Goal: Task Accomplishment & Management: Complete application form

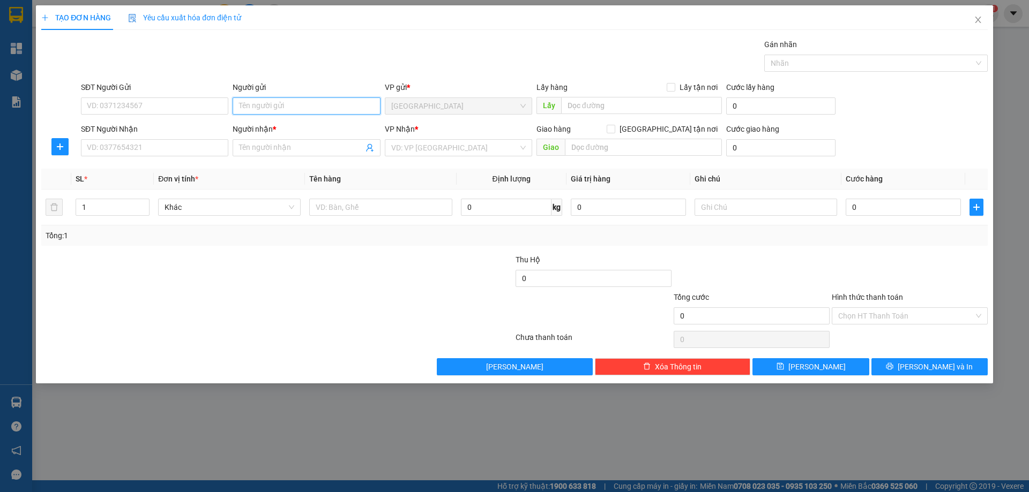
click at [260, 108] on input "Người gửi" at bounding box center [306, 106] width 147 height 17
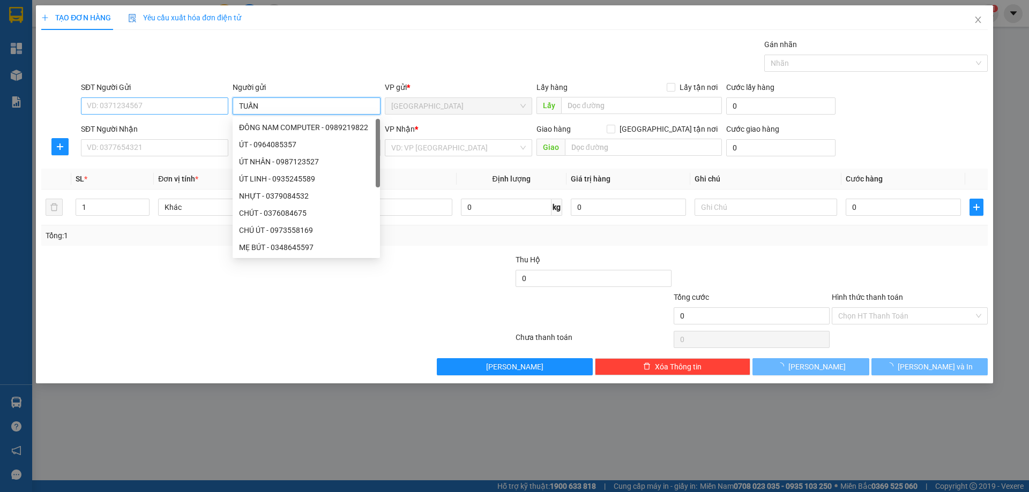
type input "TUẤN"
click at [116, 103] on input "SĐT Người Gửi" at bounding box center [154, 106] width 147 height 17
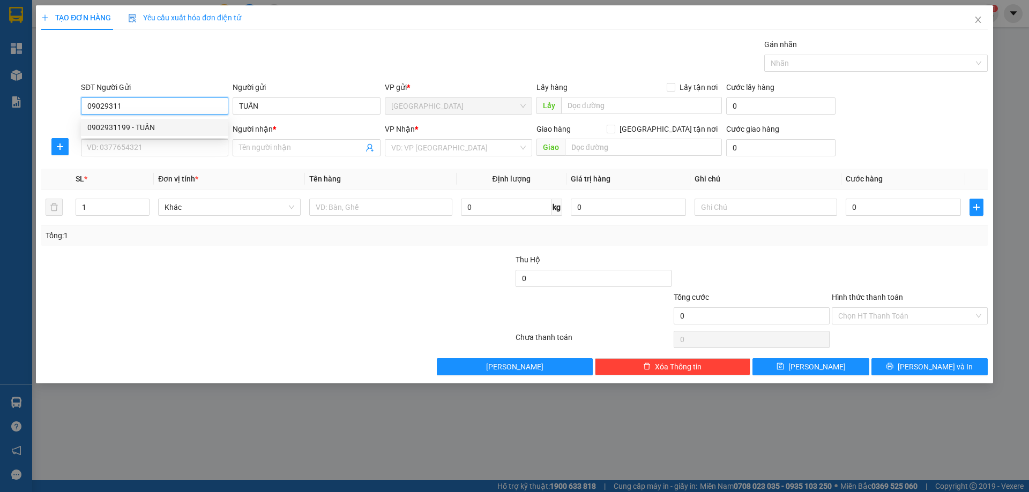
click at [153, 128] on div "0902931199 - TUẤN" at bounding box center [154, 128] width 134 height 12
type input "0902931199"
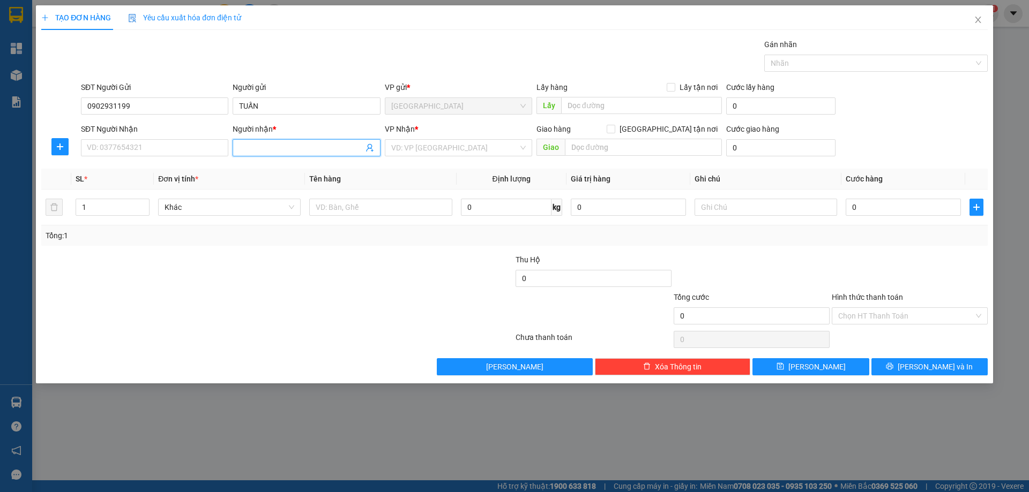
click at [270, 149] on input "Người nhận *" at bounding box center [301, 148] width 124 height 12
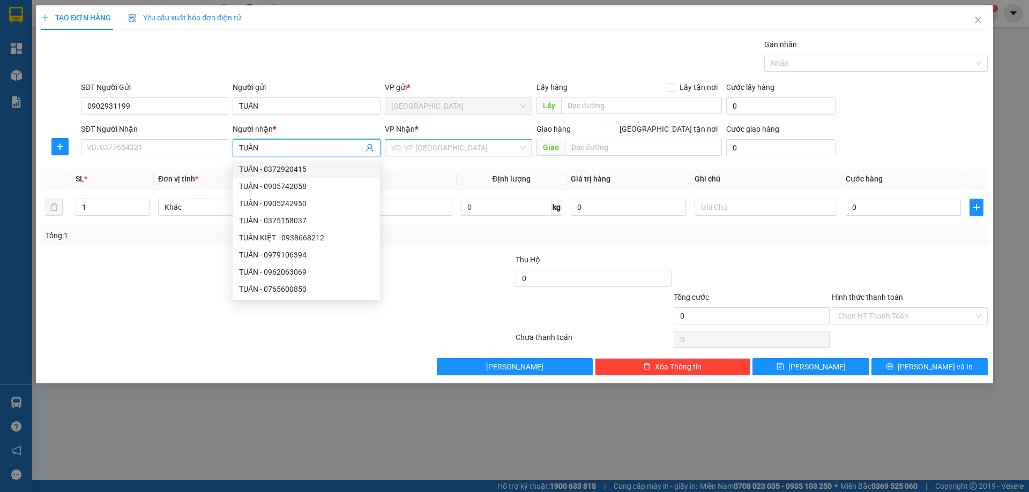
type input "TUẤN"
click at [443, 144] on input "search" at bounding box center [454, 148] width 127 height 16
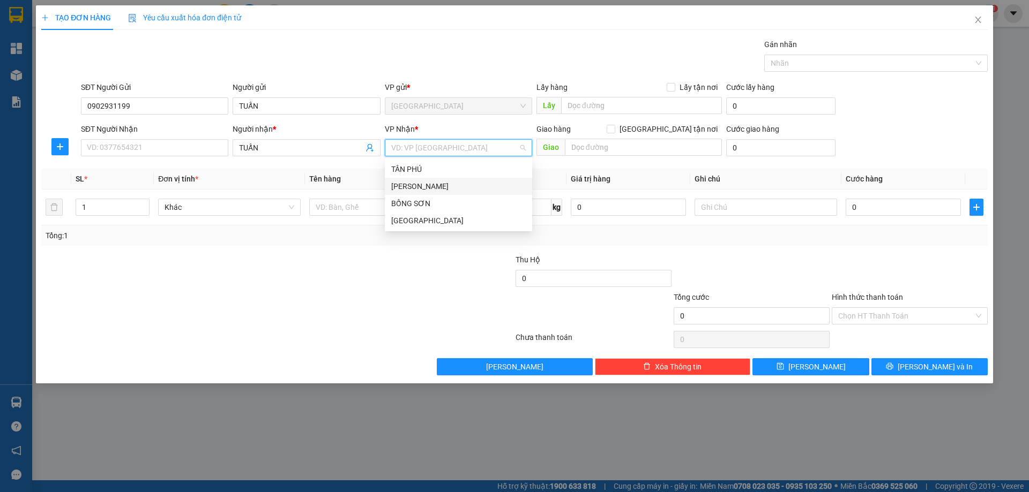
click at [422, 189] on div "[PERSON_NAME]" at bounding box center [458, 187] width 134 height 12
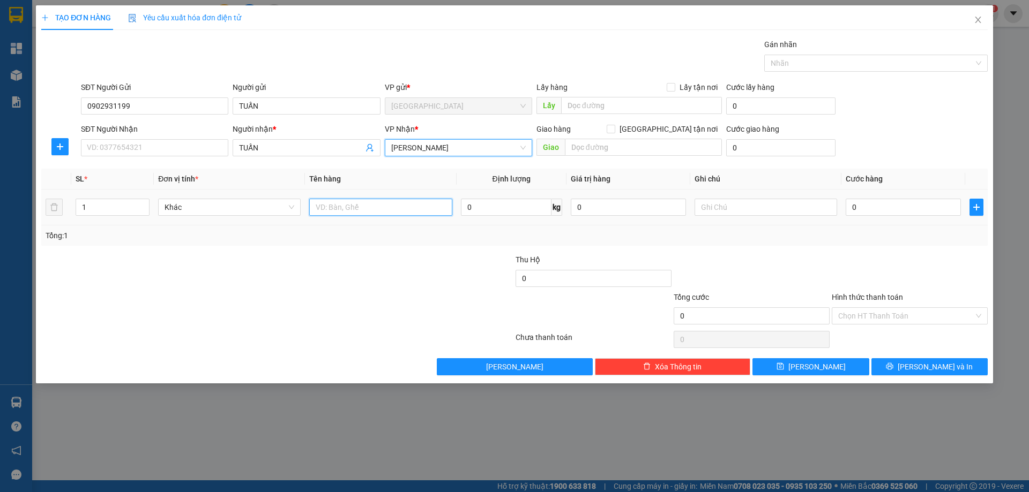
click at [358, 214] on input "text" at bounding box center [380, 207] width 143 height 17
type input "VALY"
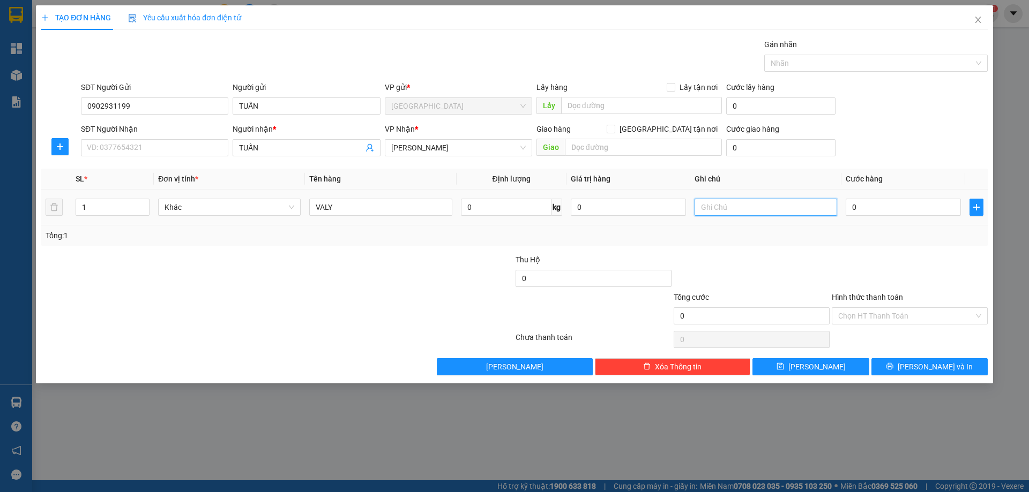
click at [743, 206] on input "text" at bounding box center [765, 207] width 143 height 17
type input "R 70"
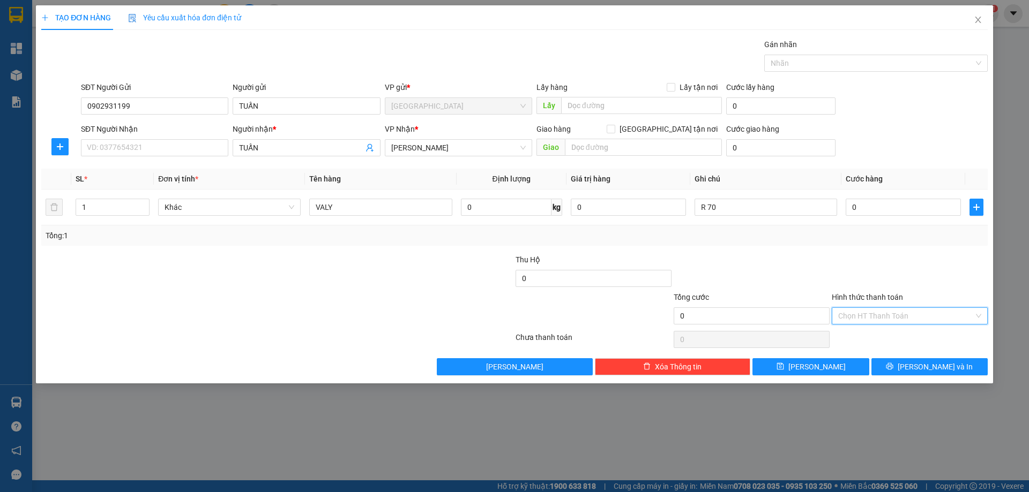
click at [872, 318] on input "Hình thức thanh toán" at bounding box center [906, 316] width 136 height 16
click at [875, 351] on div "Miễn phí" at bounding box center [909, 355] width 143 height 12
click at [900, 374] on button "[PERSON_NAME] và In" at bounding box center [929, 366] width 116 height 17
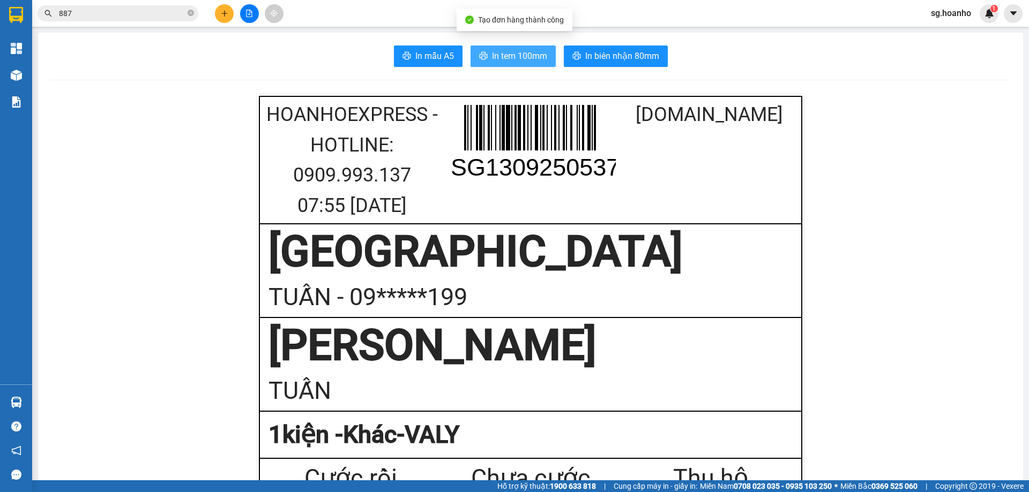
click at [539, 59] on span "In tem 100mm" at bounding box center [519, 55] width 55 height 13
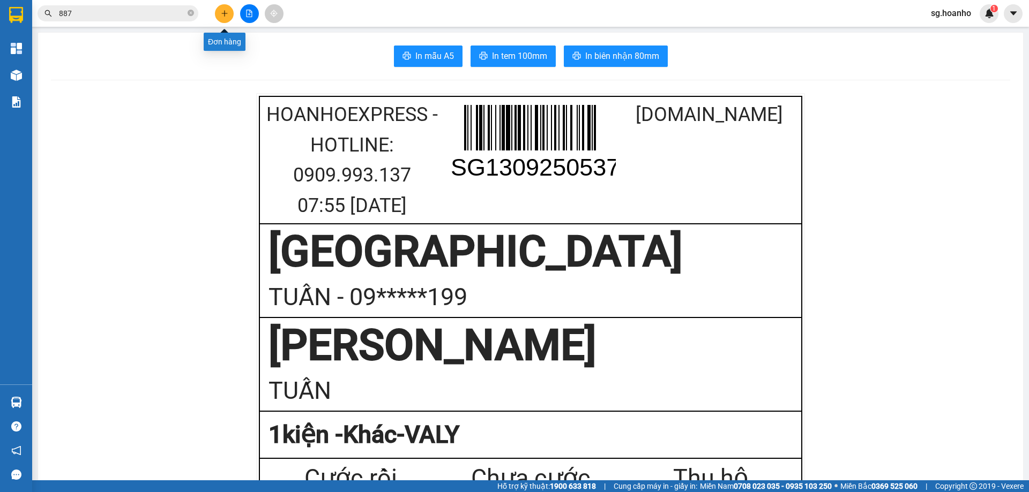
click at [221, 18] on button at bounding box center [224, 13] width 19 height 19
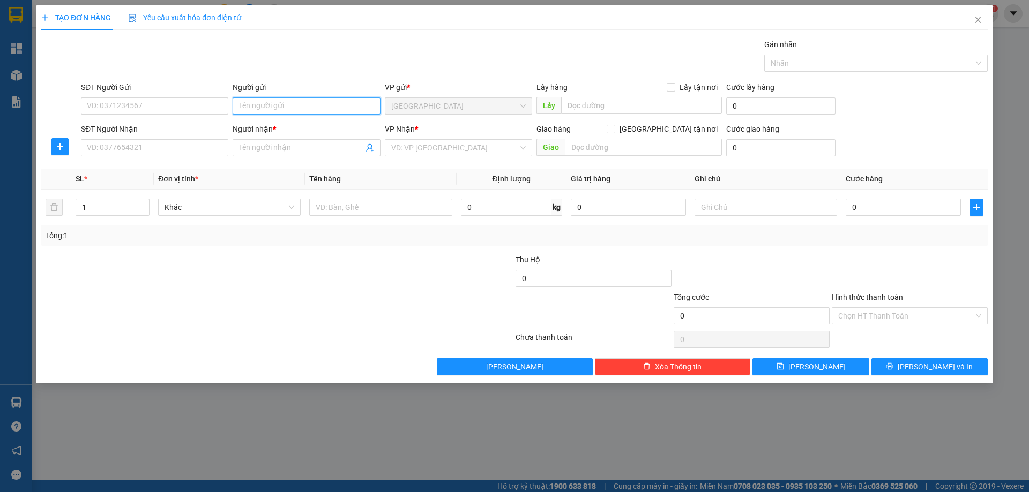
click at [261, 101] on input "Người gửi" at bounding box center [306, 106] width 147 height 17
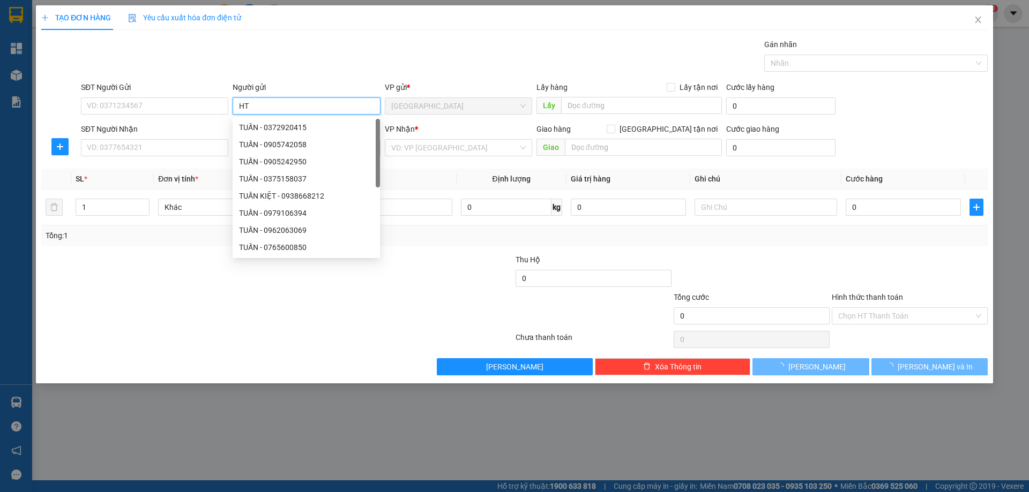
type input "H"
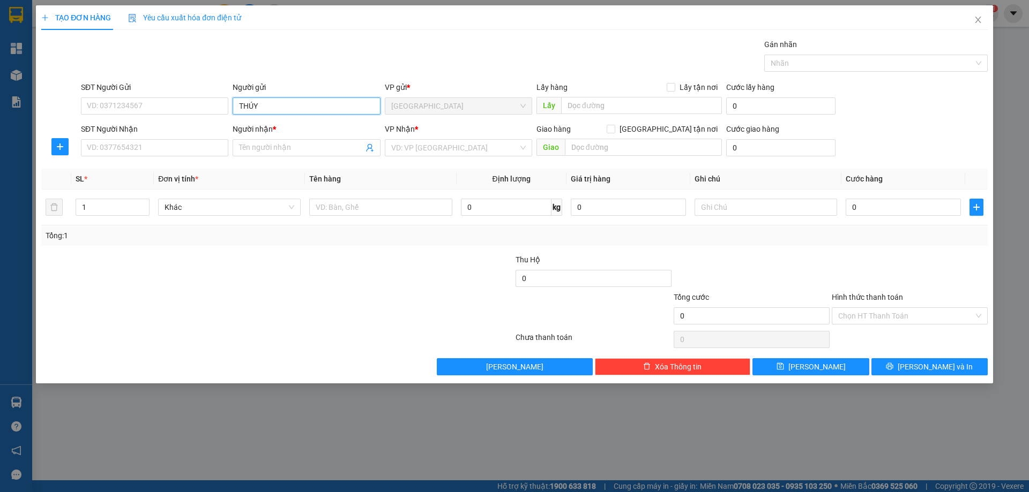
click at [264, 100] on input "THÚY" at bounding box center [306, 106] width 147 height 17
type input "THÚY"
click at [153, 141] on input "SĐT Người Nhận" at bounding box center [154, 147] width 147 height 17
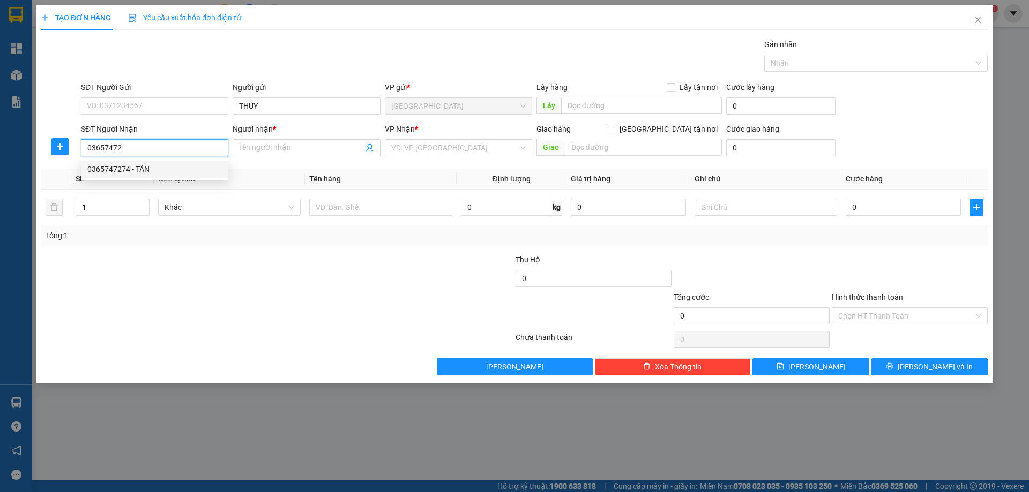
click at [126, 169] on div "0365747274 - TÂN" at bounding box center [154, 169] width 134 height 12
type input "0365747274"
type input "TÂN"
type input "0365747274"
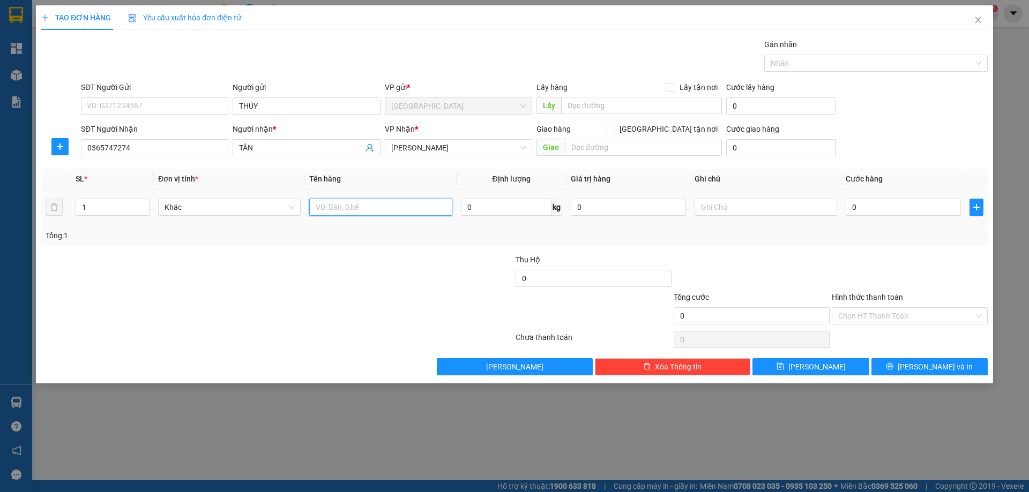
click at [334, 208] on input "text" at bounding box center [380, 207] width 143 height 17
type input "XE"
click at [730, 219] on td at bounding box center [765, 208] width 151 height 36
click at [731, 212] on input "text" at bounding box center [765, 207] width 143 height 17
click at [712, 243] on div "Tổng: 1" at bounding box center [514, 236] width 946 height 20
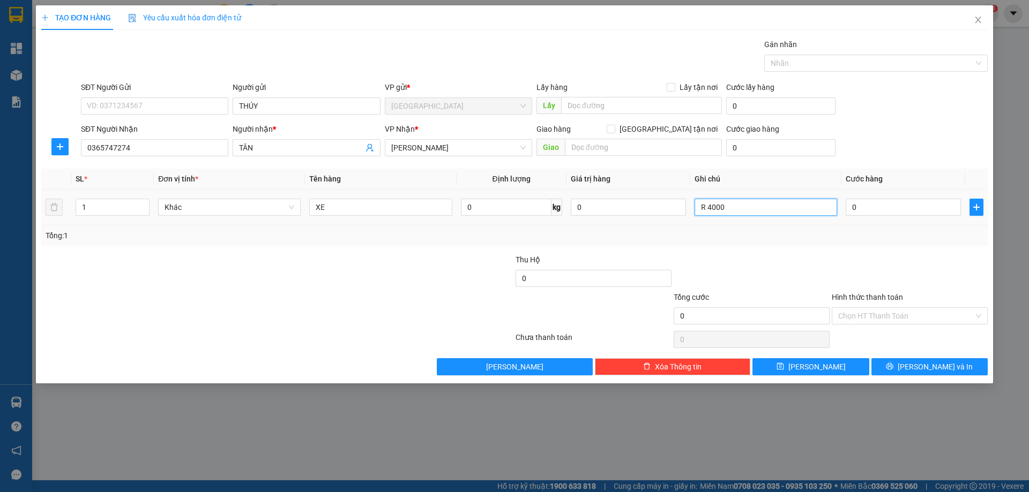
click at [781, 215] on input "R 4000" at bounding box center [765, 207] width 143 height 17
type input "R 400"
click at [908, 326] on div "Hình thức thanh toán Chọn HT Thanh Toán" at bounding box center [909, 310] width 156 height 38
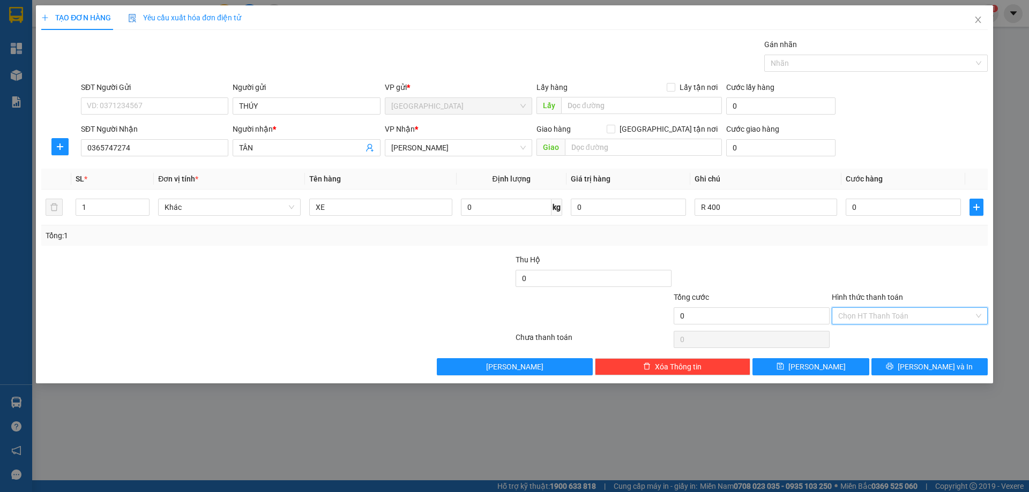
click at [900, 311] on input "Hình thức thanh toán" at bounding box center [906, 316] width 136 height 16
drag, startPoint x: 894, startPoint y: 355, endPoint x: 895, endPoint y: 360, distance: 5.4
click at [894, 355] on div "Miễn phí" at bounding box center [909, 355] width 143 height 12
click at [897, 366] on button "[PERSON_NAME] và In" at bounding box center [929, 366] width 116 height 17
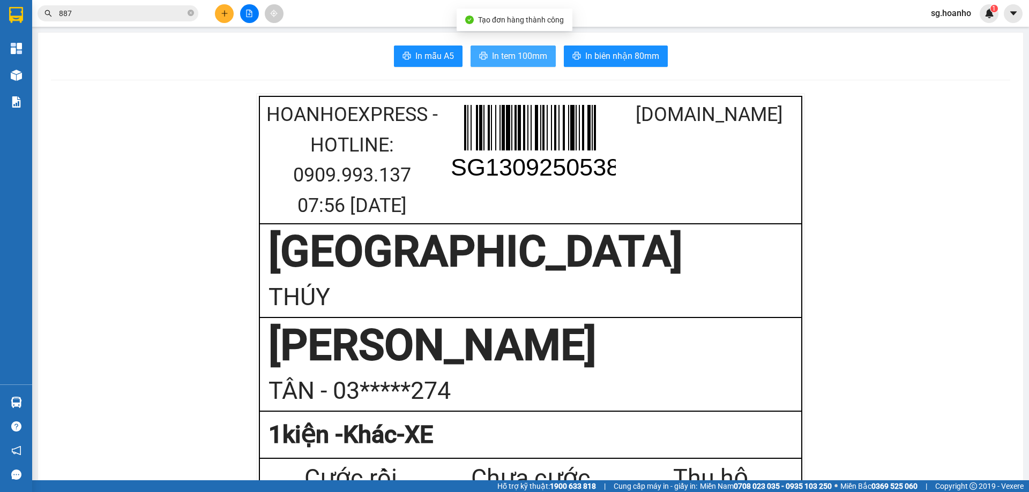
click at [504, 55] on span "In tem 100mm" at bounding box center [519, 55] width 55 height 13
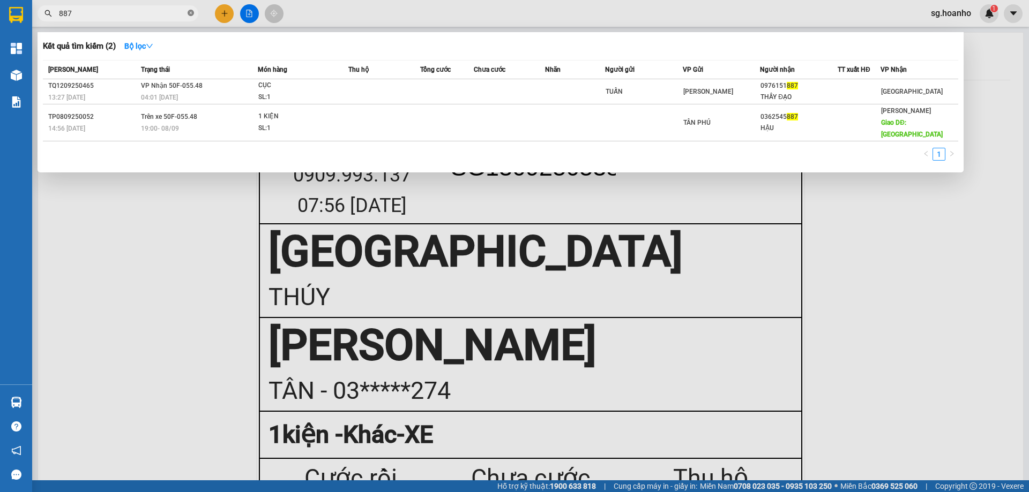
click at [193, 11] on icon "close-circle" at bounding box center [191, 13] width 6 height 6
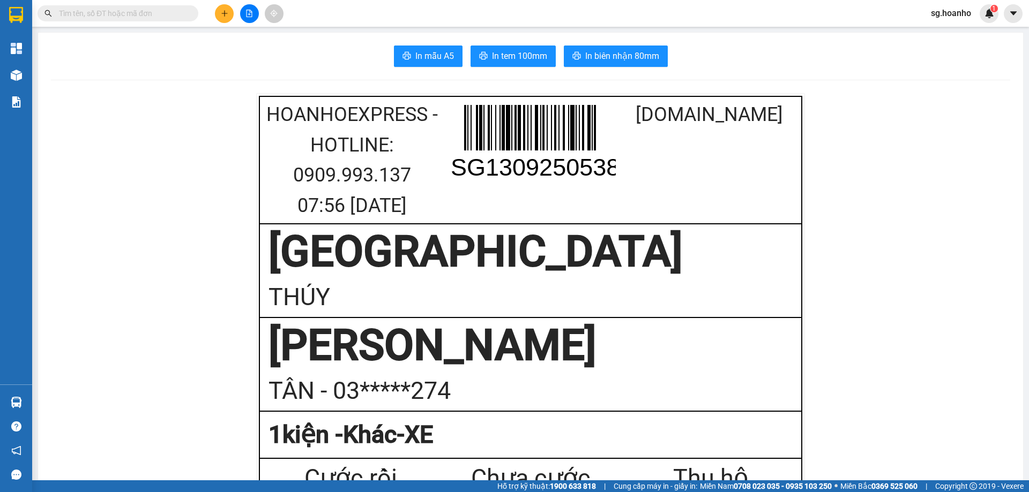
click at [138, 17] on input "text" at bounding box center [122, 14] width 126 height 12
click at [159, 13] on input "text" at bounding box center [122, 14] width 126 height 12
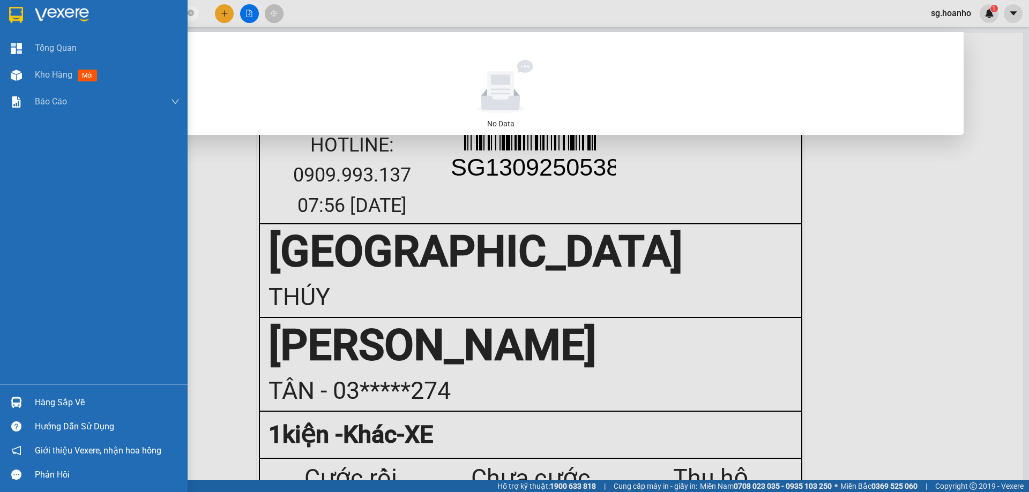
drag, startPoint x: 116, startPoint y: 17, endPoint x: 0, endPoint y: 30, distance: 116.4
click at [0, 30] on section "Kết quả tìm kiếm ( 0 ) Bộ lọc No Data 716 sg.hoanho 1 Tổng Quan Kho hàng mới Bá…" at bounding box center [514, 246] width 1029 height 492
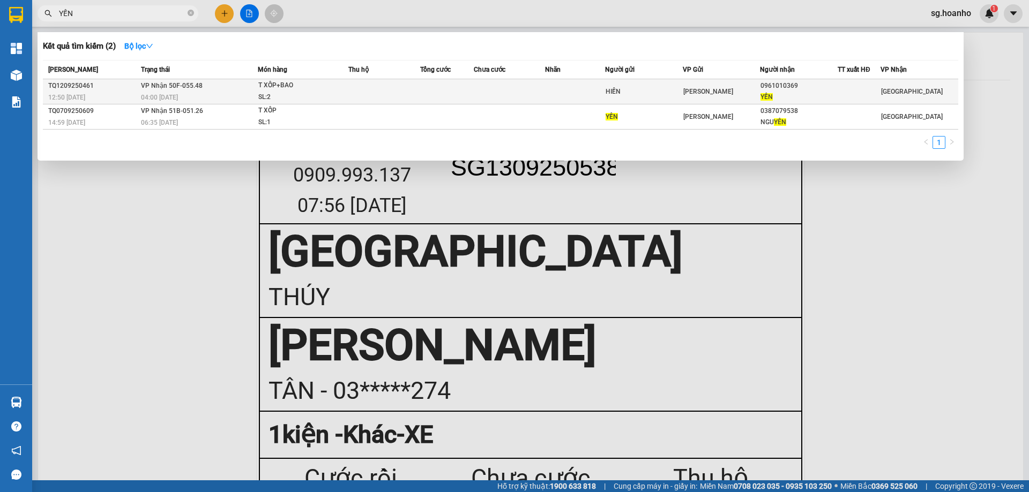
type input "YẾN"
click at [672, 86] on div "HIỀN" at bounding box center [643, 91] width 77 height 11
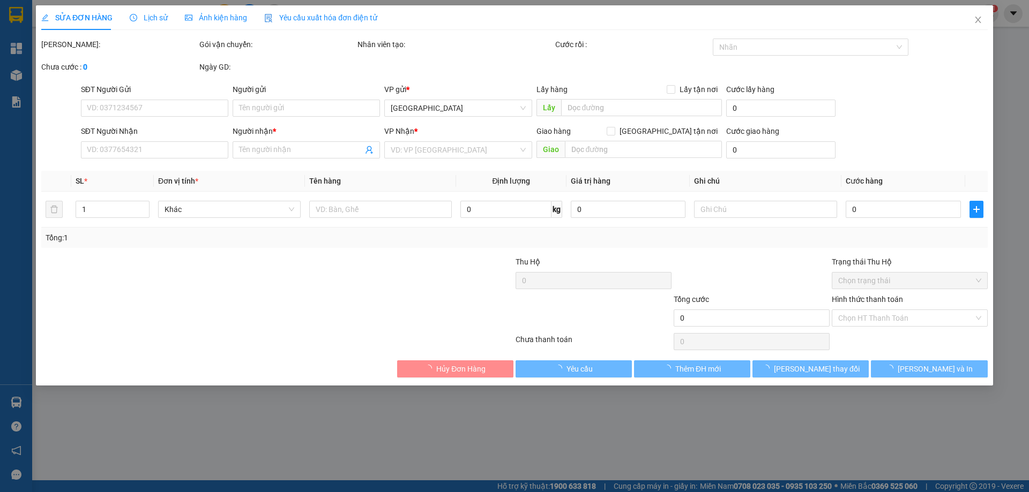
type input "HIỀN"
type input "0961010369"
type input "YẾN"
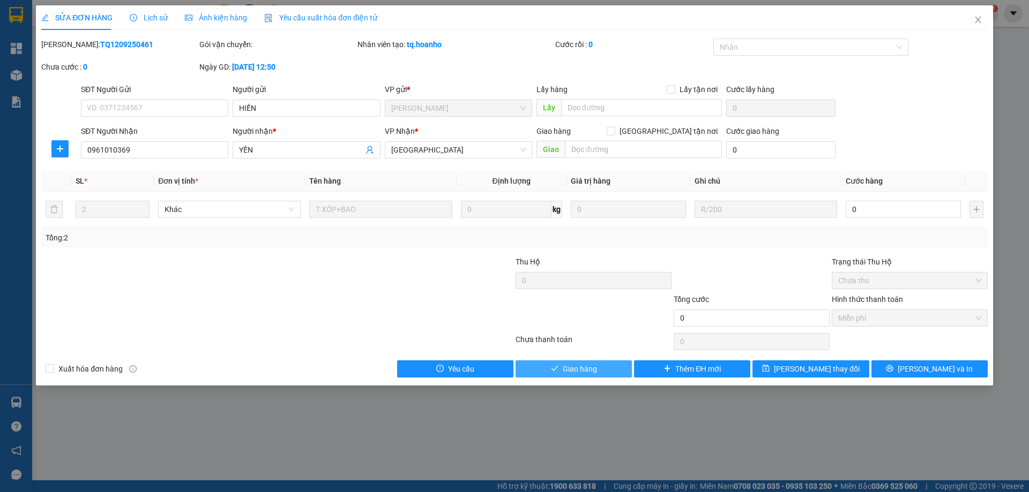
click at [575, 367] on span "Giao hàng" at bounding box center [580, 369] width 34 height 12
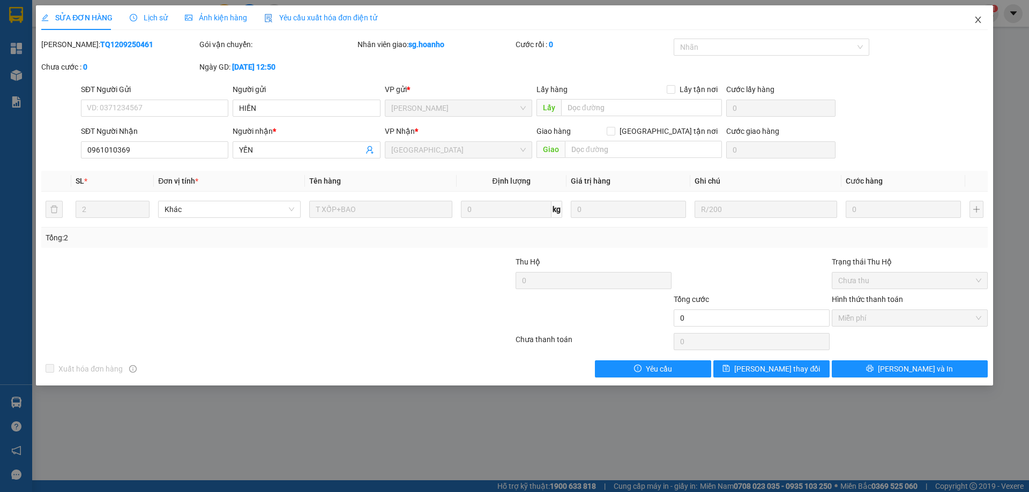
drag, startPoint x: 978, startPoint y: 15, endPoint x: 473, endPoint y: 2, distance: 504.9
click at [977, 15] on span "Close" at bounding box center [978, 20] width 30 height 30
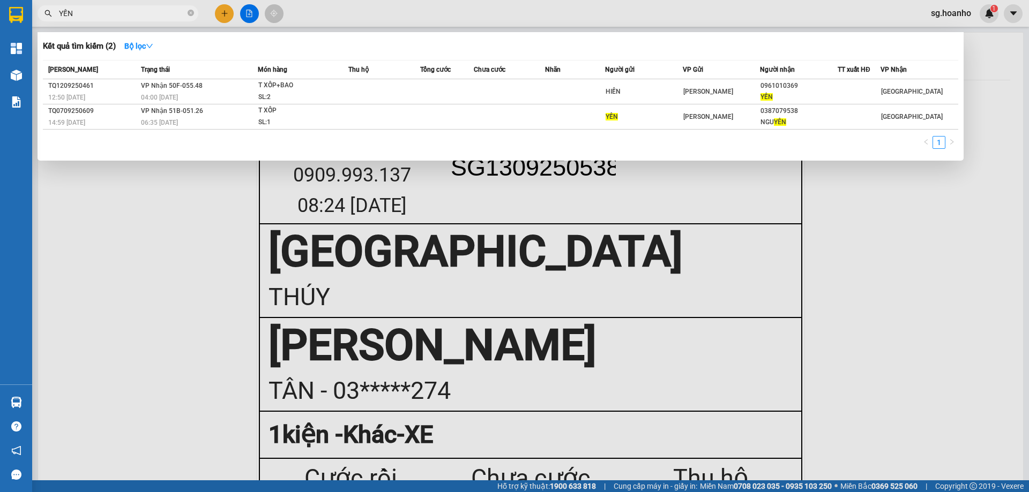
drag, startPoint x: 118, startPoint y: 11, endPoint x: 0, endPoint y: 21, distance: 118.8
click at [0, 21] on section "Kết quả tìm kiếm ( 2 ) Bộ lọc Mã ĐH Trạng thái Món hàng Thu hộ Tổng cước Chưa c…" at bounding box center [514, 246] width 1029 height 492
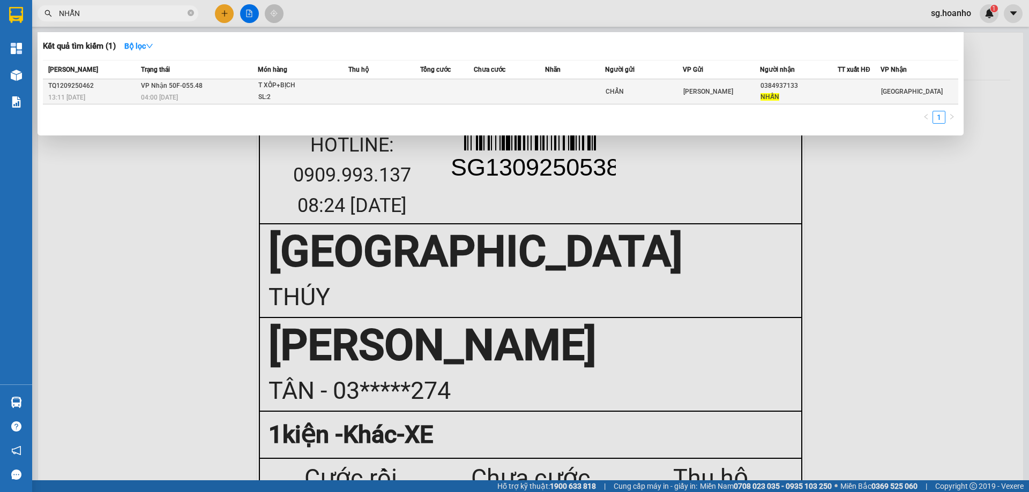
type input "NHẪN"
click at [486, 98] on td at bounding box center [510, 91] width 72 height 25
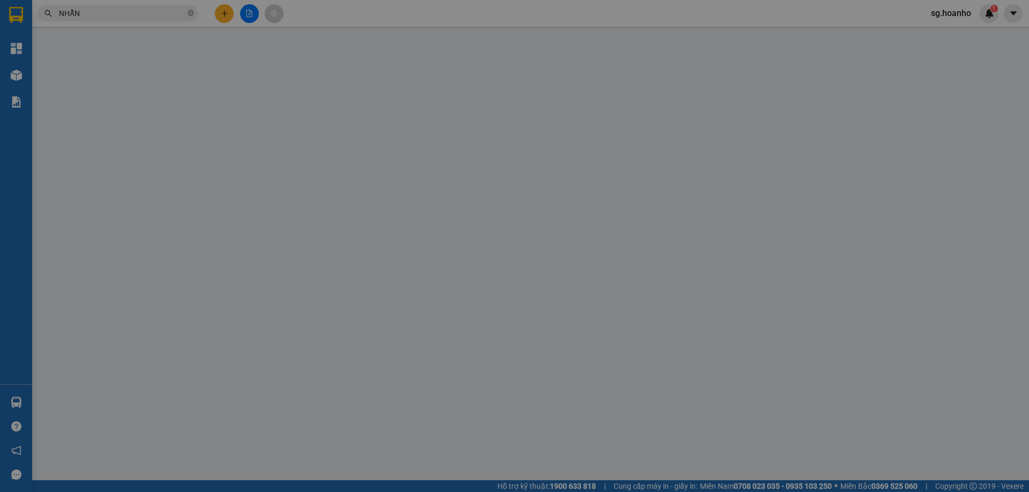
type input "CHẨN"
type input "0384937133"
type input "NHẪN"
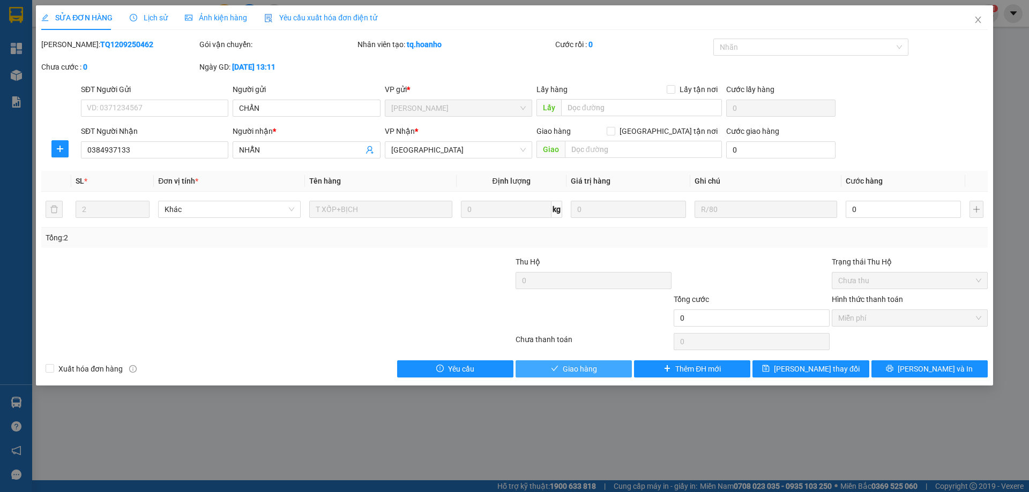
click at [560, 365] on button "Giao hàng" at bounding box center [573, 369] width 116 height 17
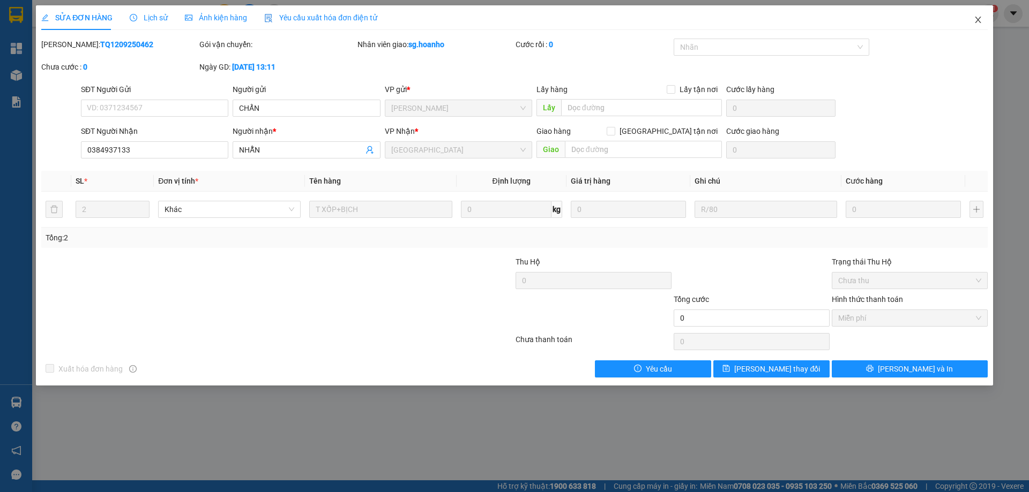
click at [980, 34] on span "Close" at bounding box center [978, 20] width 30 height 30
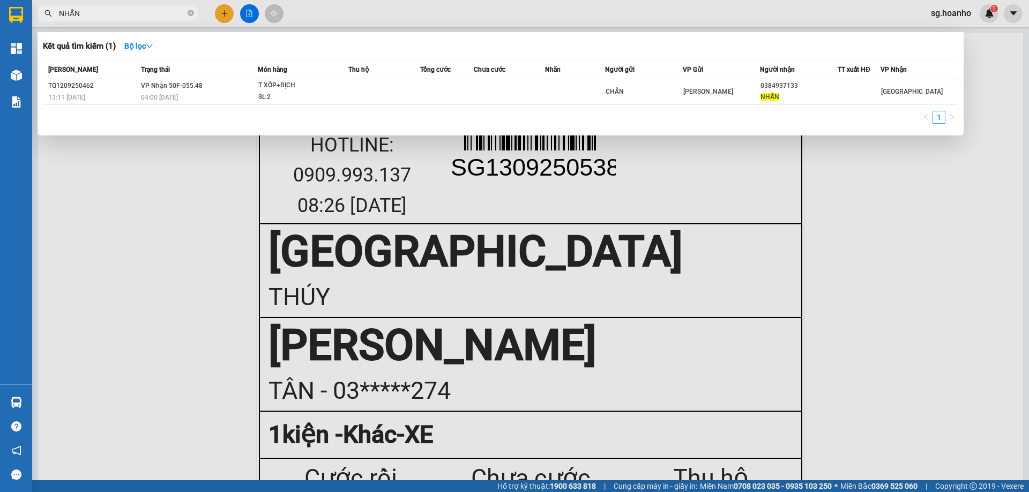
drag, startPoint x: 103, startPoint y: 14, endPoint x: 0, endPoint y: 16, distance: 102.9
click at [0, 16] on section "Kết quả tìm kiếm ( 1 ) Bộ lọc Mã ĐH Trạng thái Món hàng Thu hộ Tổng cước Chưa c…" at bounding box center [514, 246] width 1029 height 492
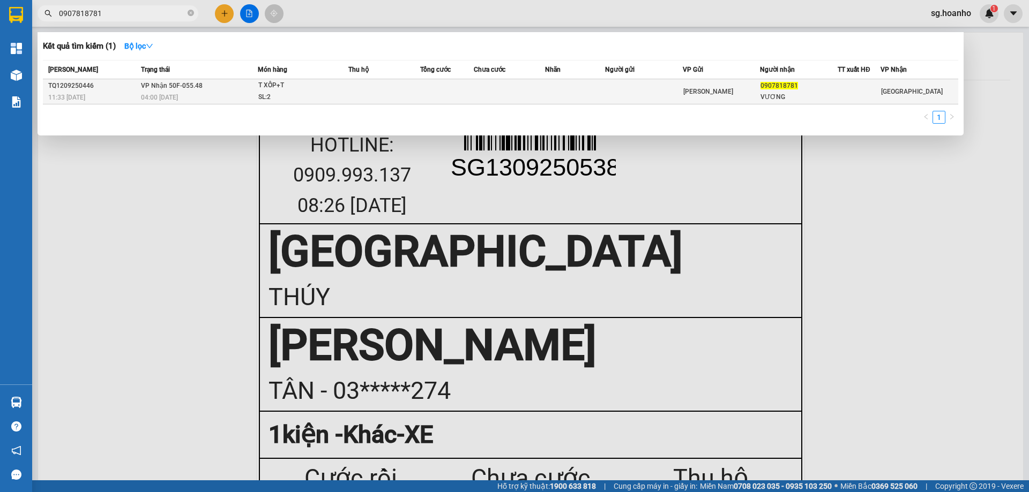
type input "0907818781"
click at [668, 99] on td at bounding box center [644, 91] width 78 height 25
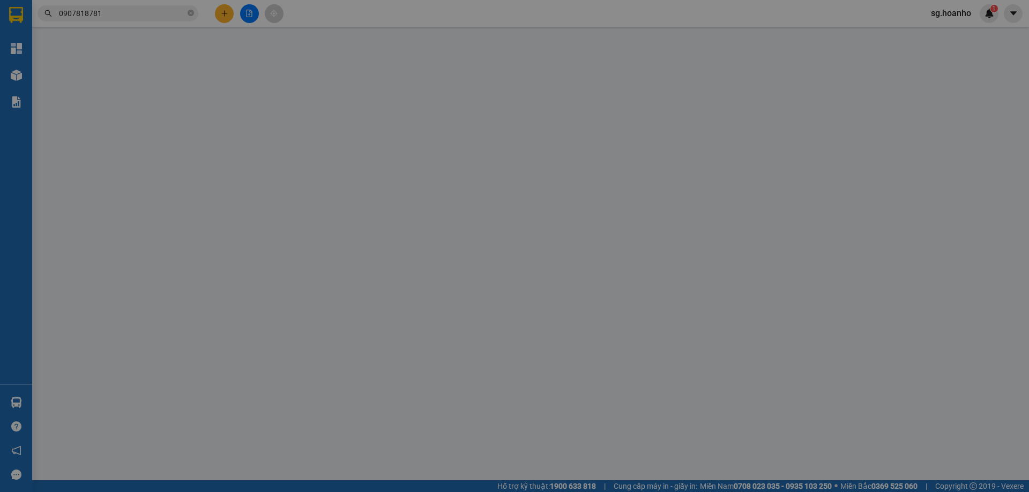
type input "0907818781"
type input "VƯƠNG"
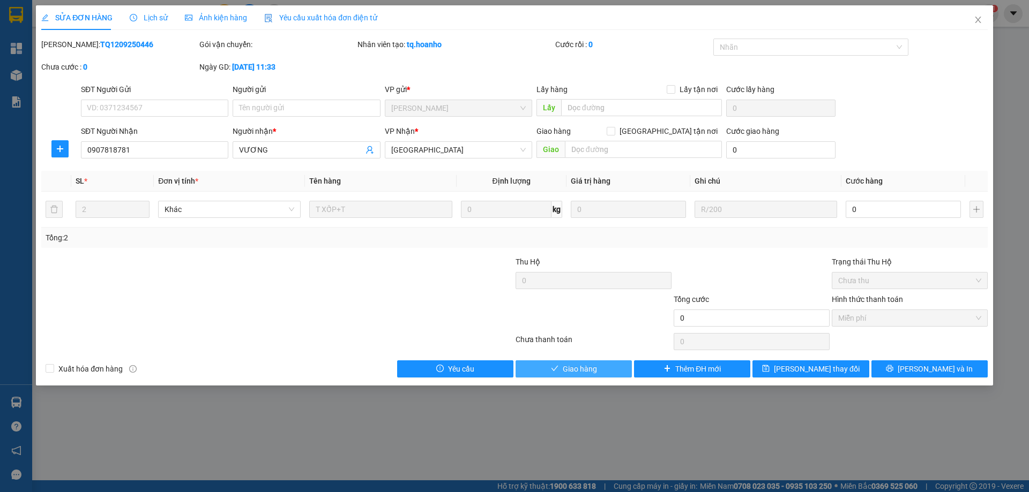
click at [612, 370] on button "Giao hàng" at bounding box center [573, 369] width 116 height 17
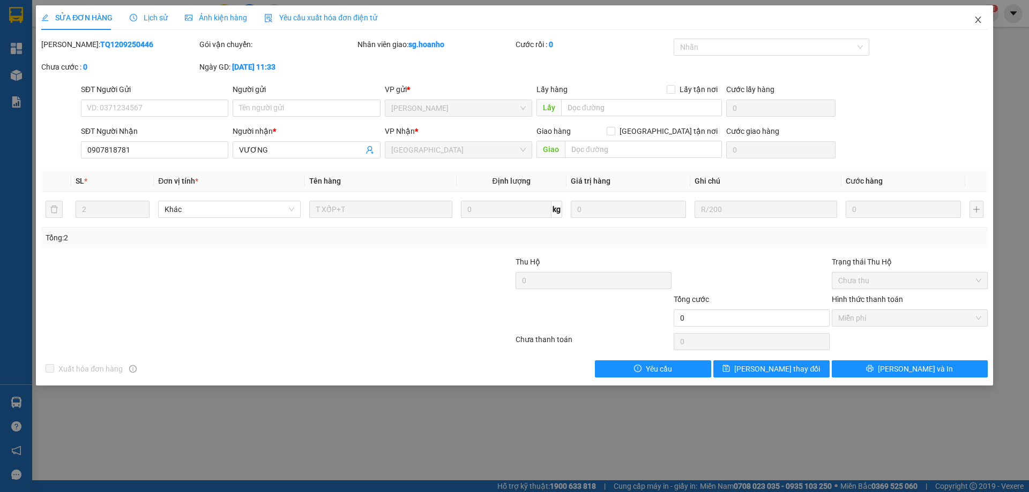
drag, startPoint x: 976, startPoint y: 23, endPoint x: 642, endPoint y: 32, distance: 333.9
click at [971, 24] on span "Close" at bounding box center [978, 20] width 30 height 30
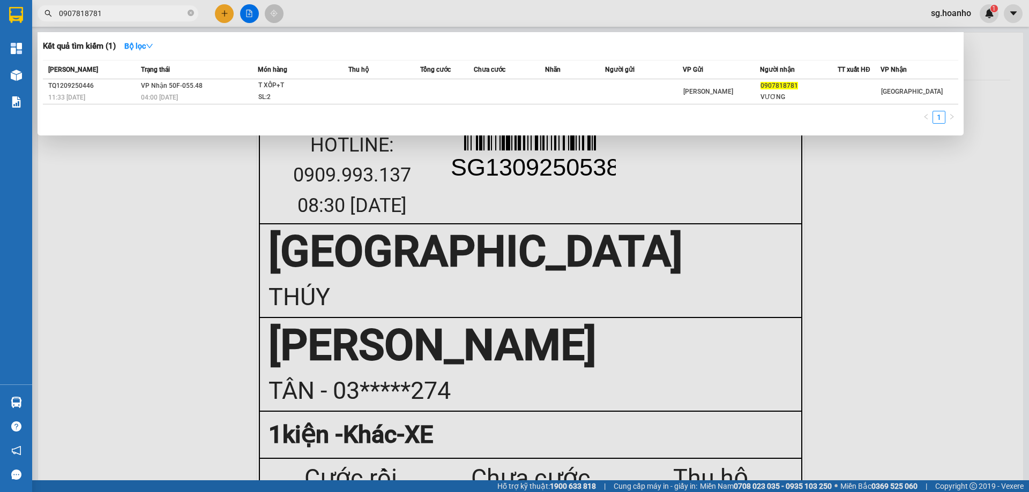
drag, startPoint x: 143, startPoint y: 16, endPoint x: 377, endPoint y: 74, distance: 241.4
click at [0, 0] on html "Kết quả tìm kiếm ( 1 ) Bộ lọc Mã ĐH Trạng thái Món hàng Thu hộ Tổng cước Chưa c…" at bounding box center [514, 246] width 1029 height 492
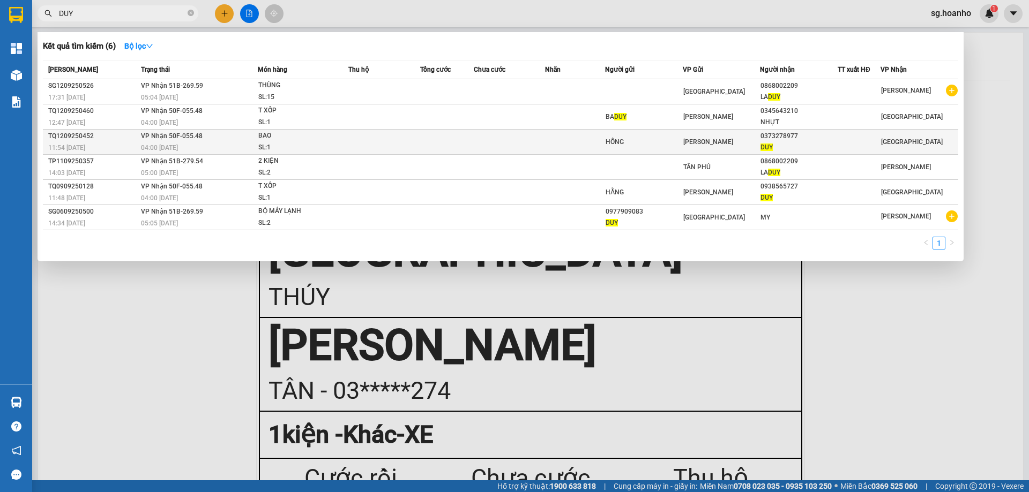
type input "DUY"
click at [722, 145] on div "[PERSON_NAME]" at bounding box center [721, 142] width 77 height 12
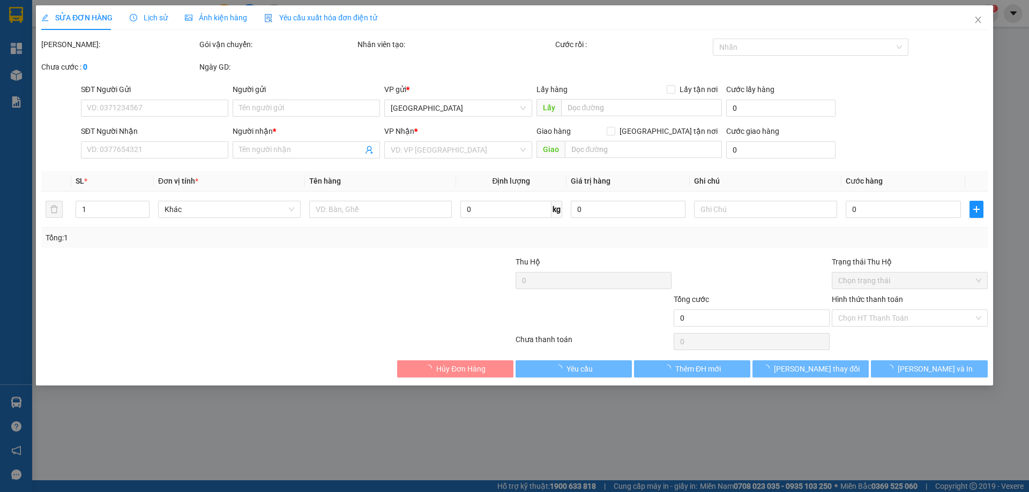
type input "HỒNG"
type input "0373278977"
type input "DUY"
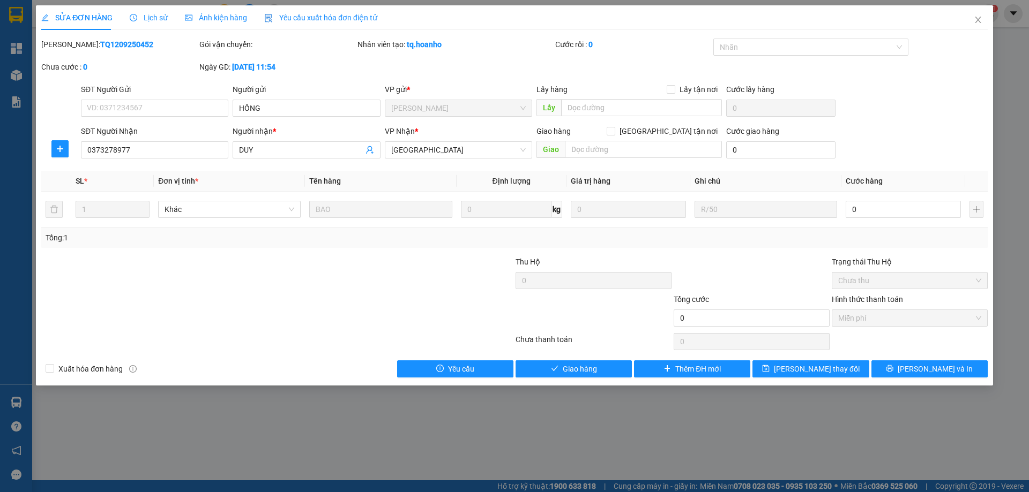
click at [567, 381] on div "SỬA ĐƠN HÀNG Lịch sử Ảnh kiện hàng Yêu cầu xuất hóa đơn điện tử Total Paid Fee …" at bounding box center [514, 195] width 957 height 380
click at [567, 378] on div "SỬA ĐƠN HÀNG Lịch sử Ảnh kiện hàng Yêu cầu xuất hóa đơn điện tử Total Paid Fee …" at bounding box center [514, 195] width 957 height 380
click at [567, 372] on span "Giao hàng" at bounding box center [580, 369] width 34 height 12
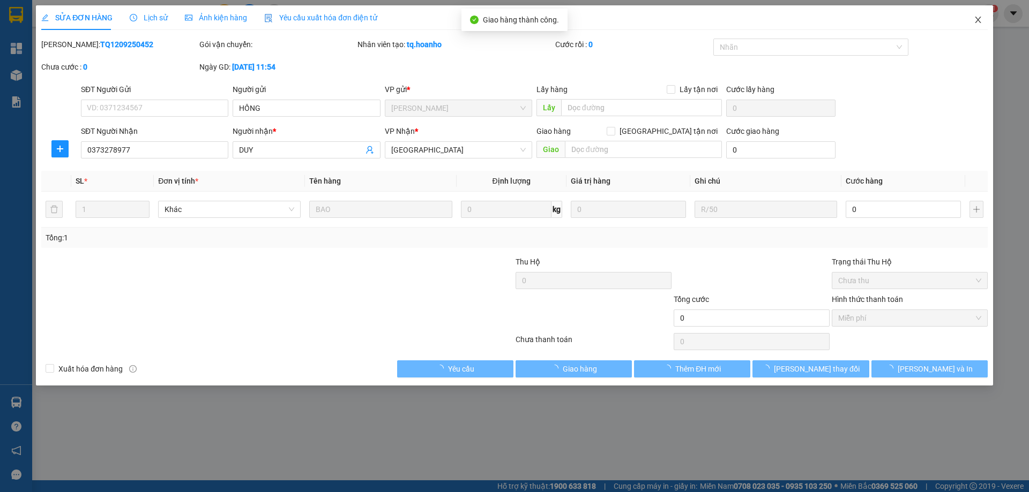
drag, startPoint x: 979, startPoint y: 15, endPoint x: 679, endPoint y: 1, distance: 300.4
click at [955, 20] on div "SỬA ĐƠN HÀNG Lịch sử Ảnh kiện hàng Yêu cầu xuất hóa đơn điện tử Total Paid Fee …" at bounding box center [514, 195] width 957 height 380
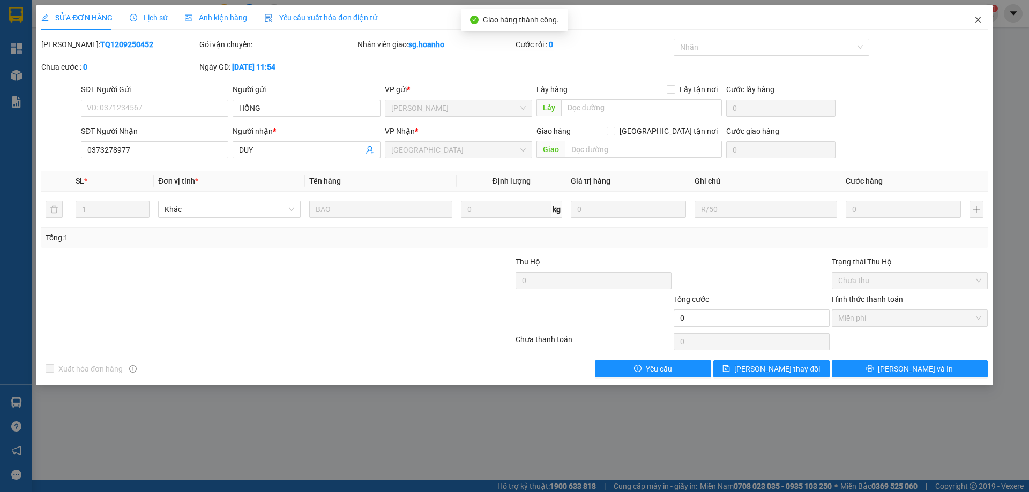
click at [978, 21] on icon "close" at bounding box center [977, 20] width 9 height 9
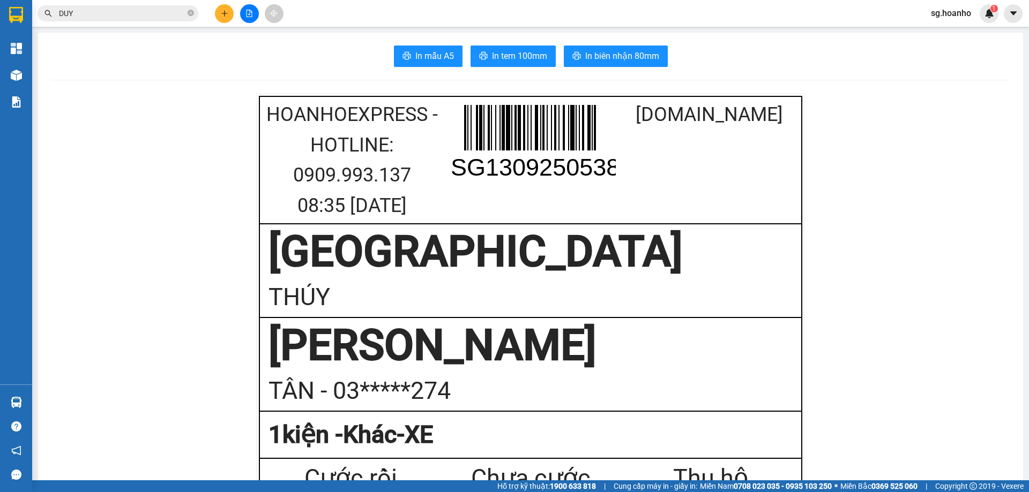
drag, startPoint x: 106, startPoint y: 13, endPoint x: 6, endPoint y: 19, distance: 99.8
click at [0, 19] on section "Kết quả tìm kiếm ( 6 ) Bộ lọc Mã ĐH Trạng thái Món hàng Thu hộ Tổng cước Chưa c…" at bounding box center [514, 246] width 1029 height 492
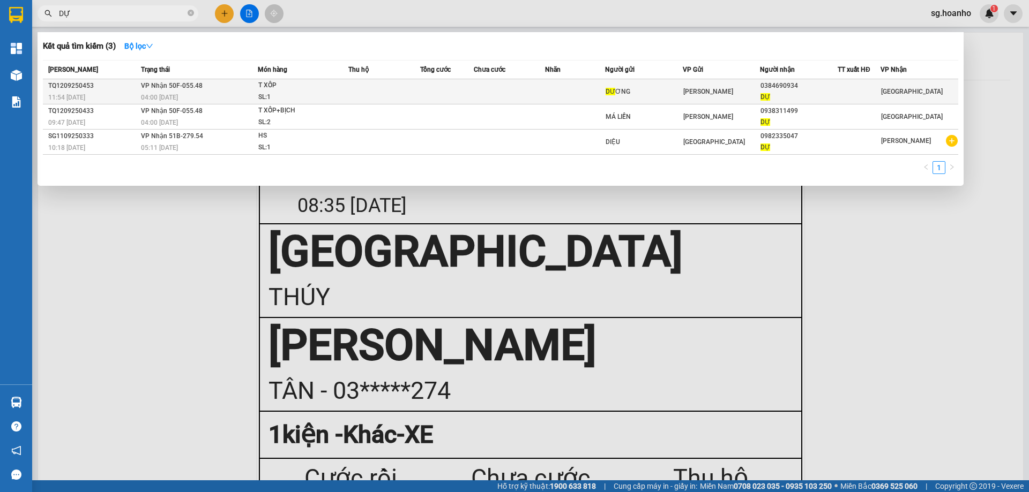
type input "DỰ"
click at [630, 91] on div "DƯ ƠNG" at bounding box center [643, 91] width 77 height 11
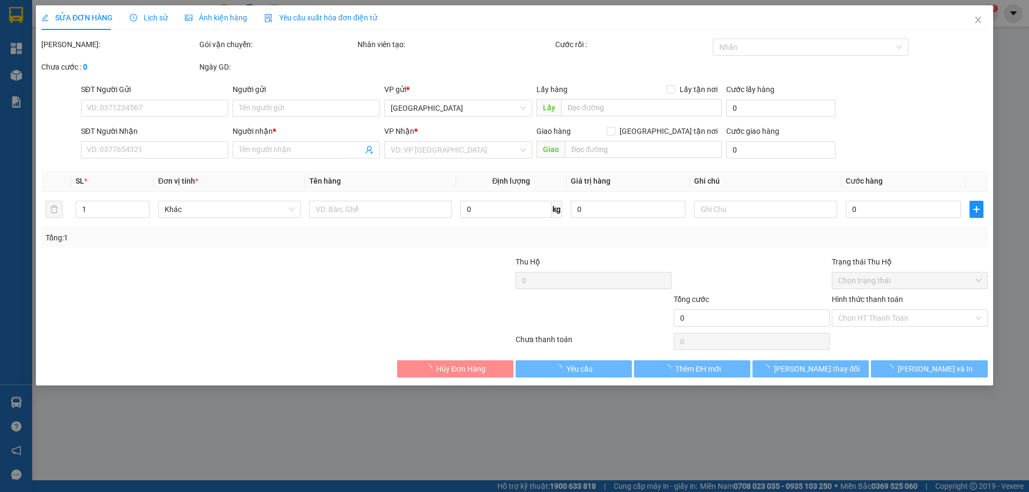
type input "DƯƠNG"
type input "0384690934"
type input "DỰ"
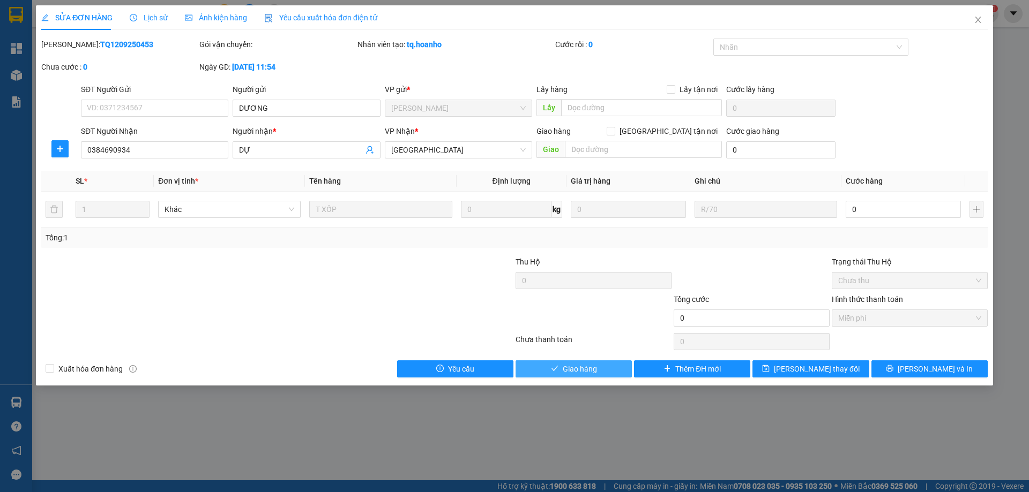
drag, startPoint x: 590, startPoint y: 364, endPoint x: 585, endPoint y: 358, distance: 8.0
click at [588, 361] on button "Giao hàng" at bounding box center [573, 369] width 116 height 17
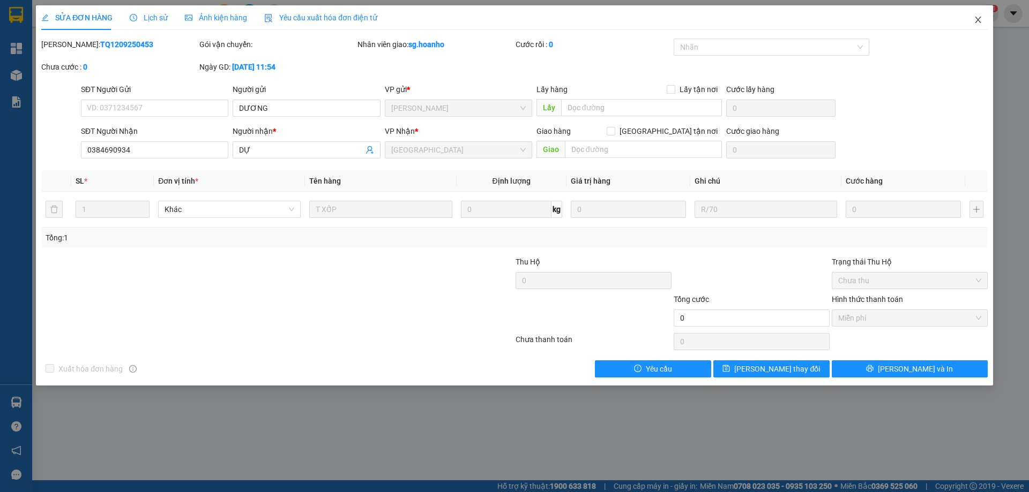
click at [945, 18] on div "SỬA ĐƠN HÀNG Lịch sử Ảnh kiện hàng Yêu cầu xuất hóa đơn điện tử Total Paid Fee …" at bounding box center [514, 195] width 957 height 380
drag, startPoint x: 979, startPoint y: 21, endPoint x: 490, endPoint y: 3, distance: 489.5
click at [973, 21] on icon "close" at bounding box center [977, 20] width 9 height 9
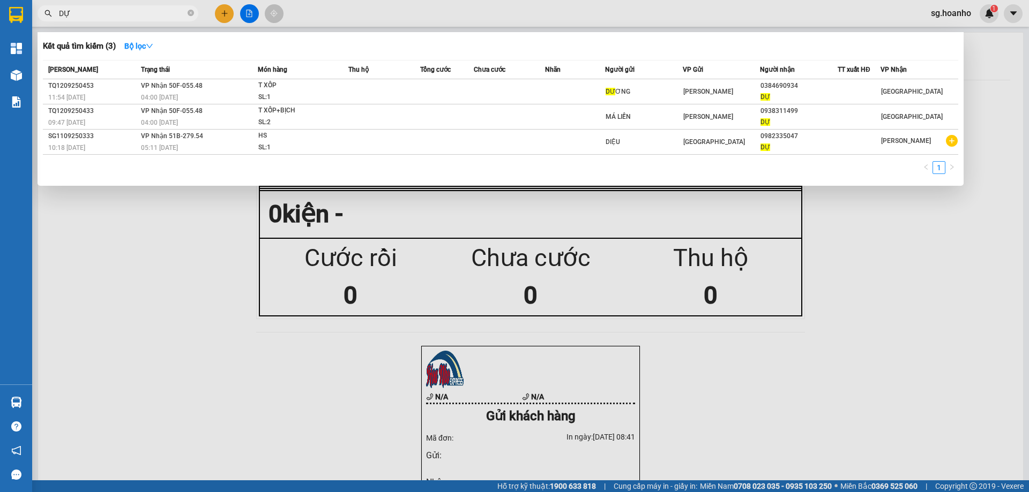
drag, startPoint x: 81, startPoint y: 16, endPoint x: 0, endPoint y: 32, distance: 82.4
click at [0, 32] on section "Kết quả tìm kiếm ( 3 ) Bộ lọc Mã ĐH Trạng thái Món hàng Thu hộ Tổng cước Chưa c…" at bounding box center [514, 246] width 1029 height 492
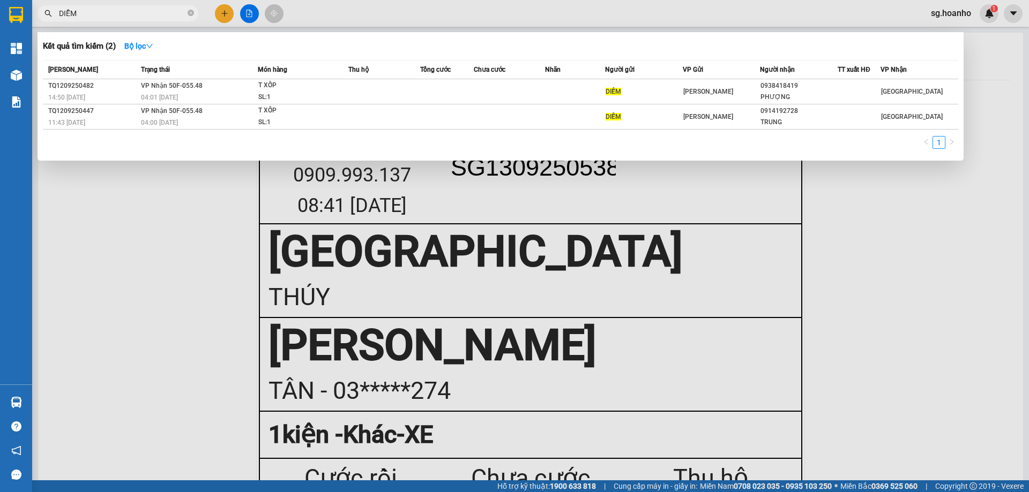
type input "DIỄM"
click at [688, 77] on th "VP Gửi" at bounding box center [722, 70] width 78 height 19
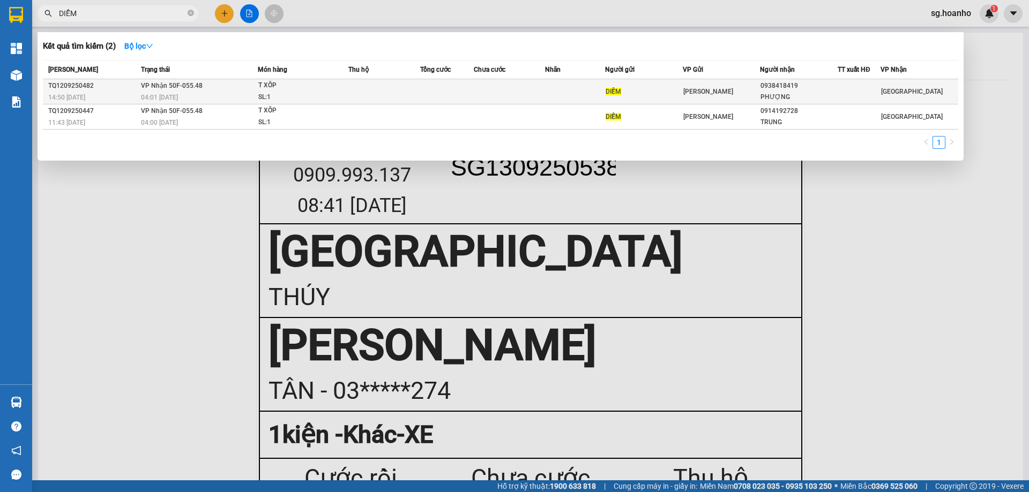
click at [669, 95] on div "DIỄM" at bounding box center [643, 91] width 77 height 11
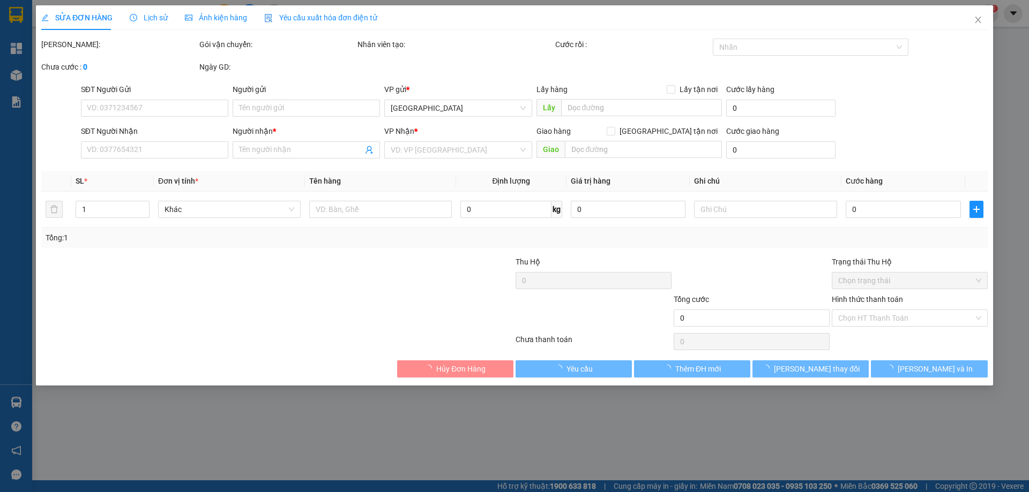
type input "DIỄM"
type input "0938418419"
type input "PHƯỢNG"
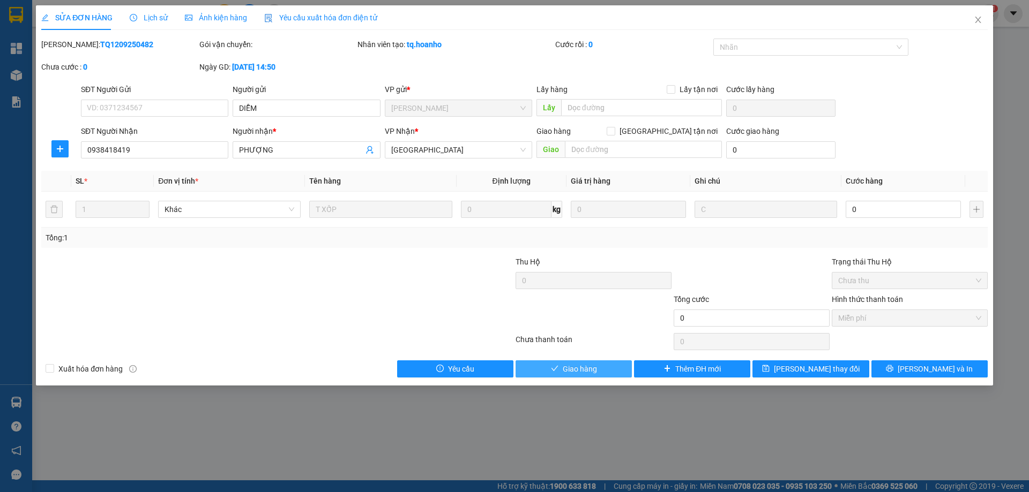
click at [594, 373] on span "Giao hàng" at bounding box center [580, 369] width 34 height 12
